Goal: Find specific fact

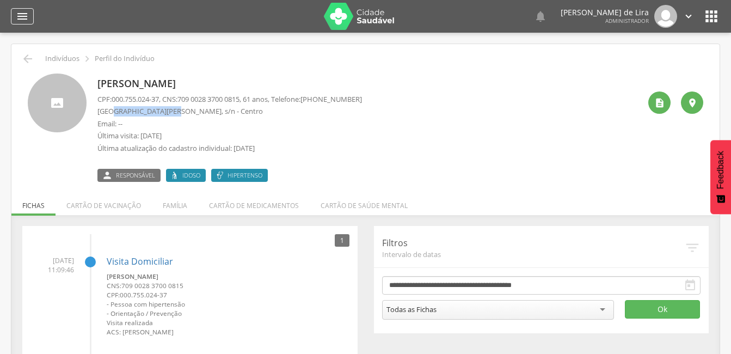
click at [18, 23] on div "" at bounding box center [22, 16] width 23 height 16
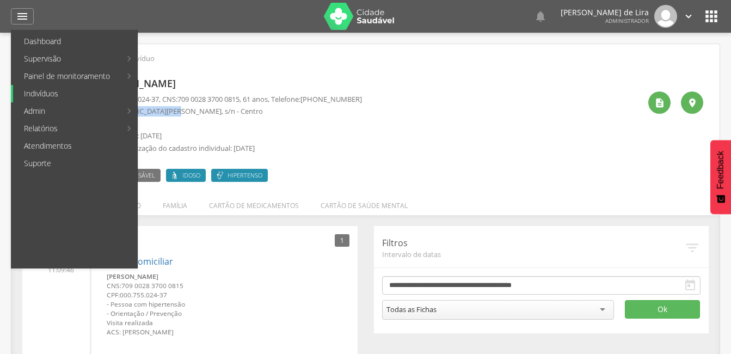
click at [50, 91] on link "Indivíduos" at bounding box center [75, 93] width 124 height 17
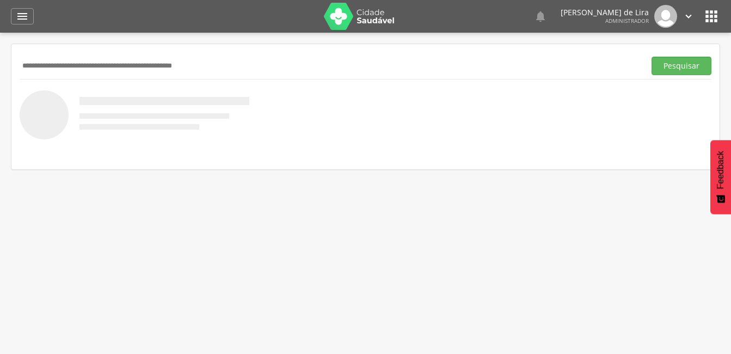
click at [89, 63] on input "text" at bounding box center [330, 66] width 621 height 19
type input "********"
click at [662, 62] on button "Pesquisar" at bounding box center [681, 66] width 60 height 19
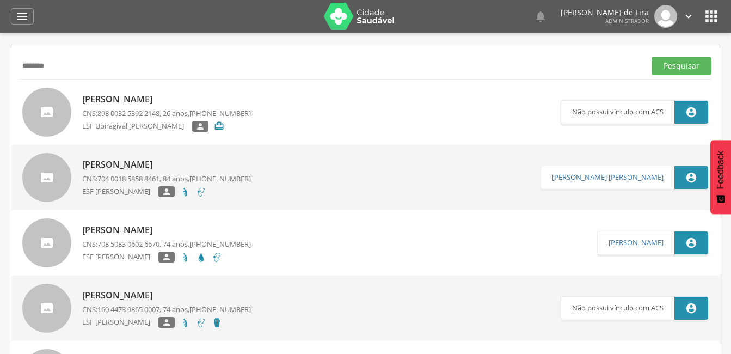
click at [213, 229] on p "[PERSON_NAME]" at bounding box center [166, 230] width 169 height 13
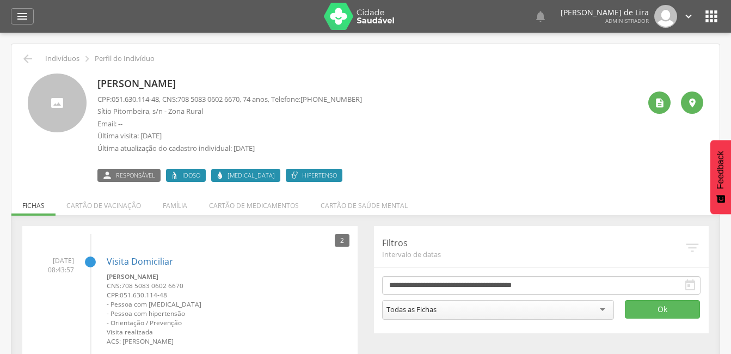
drag, startPoint x: 285, startPoint y: 82, endPoint x: 98, endPoint y: 83, distance: 186.1
click at [98, 83] on p "[PERSON_NAME]" at bounding box center [229, 84] width 264 height 14
copy p "[PERSON_NAME]"
drag, startPoint x: 164, startPoint y: 99, endPoint x: 113, endPoint y: 101, distance: 51.2
click at [113, 101] on p "CPF: 051.630.114-48 , CNS: [PHONE_NUMBER] , 74 anos, Telefone: [PHONE_NUMBER]" at bounding box center [229, 99] width 264 height 10
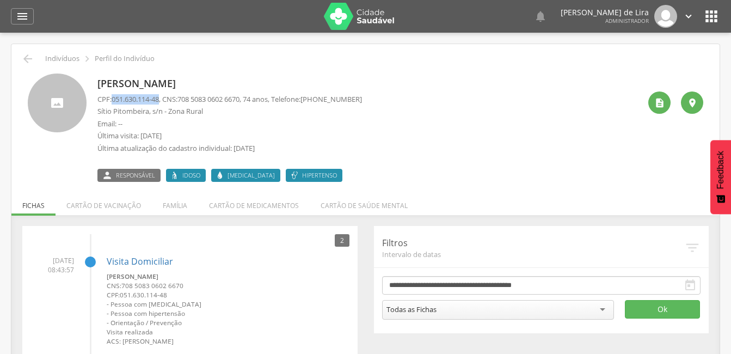
copy span "051.630.114-48"
drag, startPoint x: 251, startPoint y: 97, endPoint x: 186, endPoint y: 98, distance: 65.3
click at [186, 98] on p "CPF: 051.630.114-48 , CNS: [PHONE_NUMBER] , 74 anos, Telefone: [PHONE_NUMBER]" at bounding box center [229, 99] width 264 height 10
copy span "708 5083 0602 6670"
drag, startPoint x: 149, startPoint y: 111, endPoint x: 97, endPoint y: 108, distance: 52.3
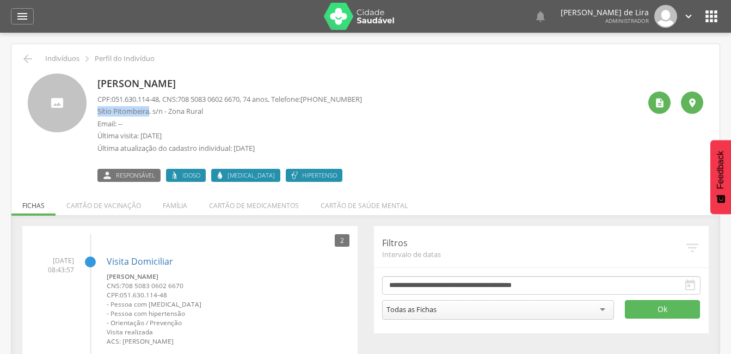
click at [97, 108] on div "[PERSON_NAME] CPF: 051.630.114-48 , CNS: [PHONE_NUMBER] , 74 anos, Telefone: [P…" at bounding box center [365, 127] width 675 height 108
copy p "Sítio Pitombeira"
drag, startPoint x: 163, startPoint y: 100, endPoint x: 113, endPoint y: 96, distance: 50.2
click at [113, 96] on span "051.630.114-48" at bounding box center [135, 99] width 47 height 10
copy span "051.630.114-48"
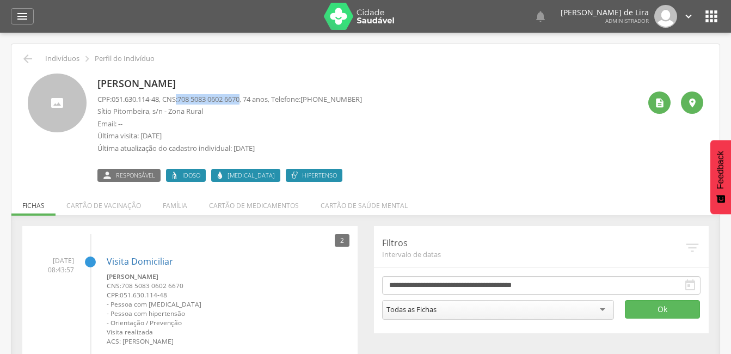
drag, startPoint x: 251, startPoint y: 98, endPoint x: 181, endPoint y: 98, distance: 69.6
click at [181, 98] on p "CPF: 051.630.114-48 , CNS: [PHONE_NUMBER] , 74 anos, Telefone: [PHONE_NUMBER]" at bounding box center [229, 99] width 264 height 10
copy p ": 708 5083 0602 6670"
click at [28, 13] on icon "" at bounding box center [22, 16] width 13 height 13
